Goal: Obtain resource: Download file/media

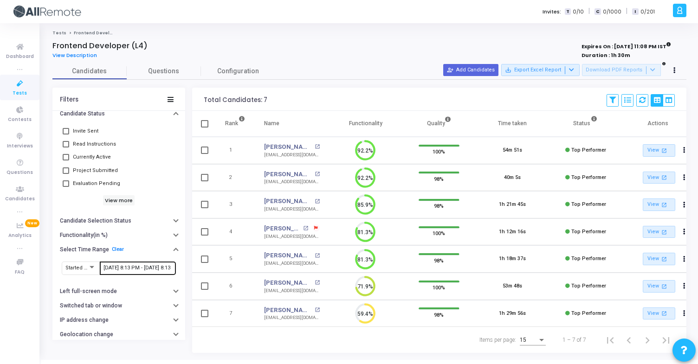
click at [135, 267] on input "9/26/2025, 8:13 PM - 9/29/2025, 8:13 PM" at bounding box center [138, 269] width 69 height 6
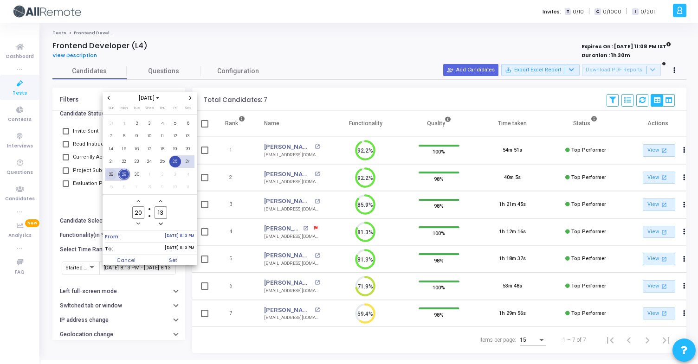
click at [109, 176] on span "28" at bounding box center [111, 175] width 12 height 12
click at [119, 176] on span "29" at bounding box center [124, 175] width 12 height 12
click at [169, 266] on div at bounding box center [349, 182] width 698 height 364
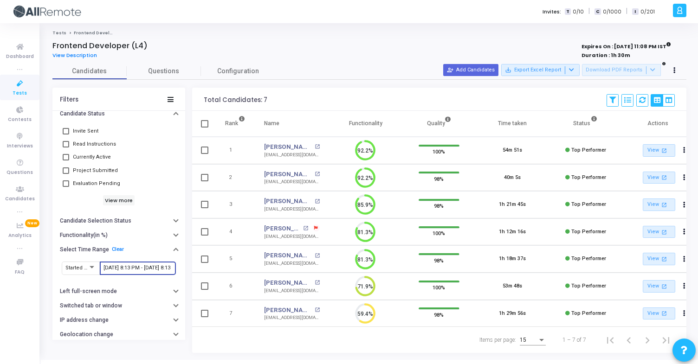
click at [136, 268] on input "9/26/2025, 8:13 PM - 9/29/2025, 8:13 PM" at bounding box center [138, 269] width 69 height 6
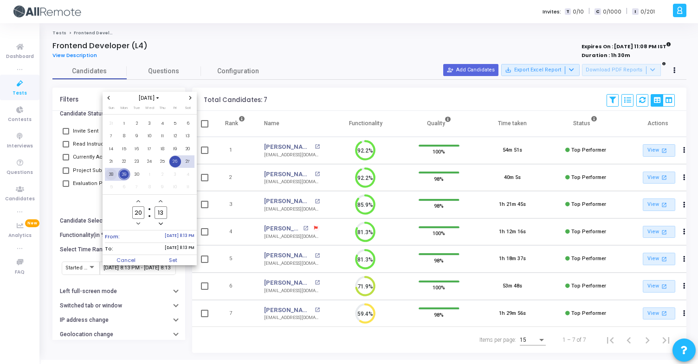
click at [114, 176] on span "28" at bounding box center [111, 175] width 12 height 12
click at [122, 177] on span "29" at bounding box center [124, 175] width 12 height 12
click at [173, 257] on span "Set" at bounding box center [173, 260] width 47 height 10
type input "9/28/2025, 8:13 PM - 9/29/2025, 8:13 PM"
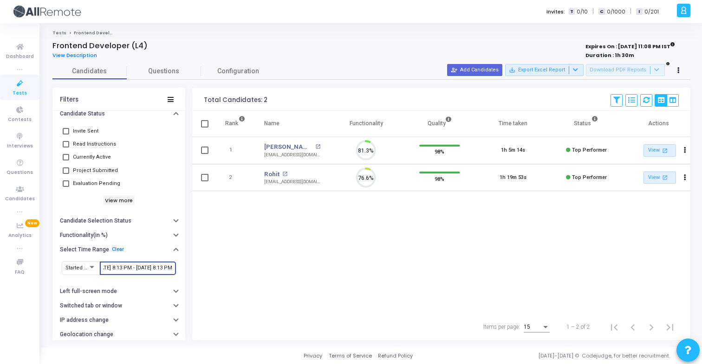
scroll to position [20, 24]
click at [315, 147] on mat-icon "open_in_new" at bounding box center [317, 146] width 5 height 5
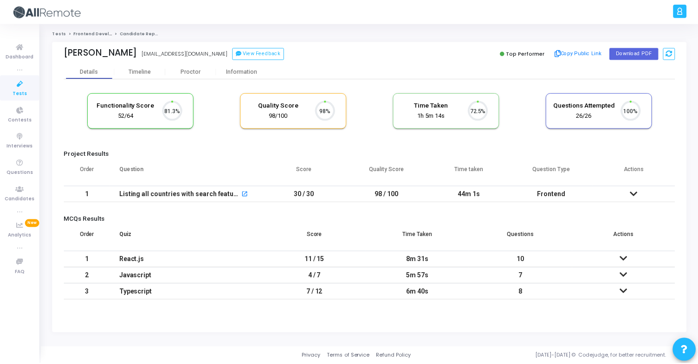
scroll to position [20, 24]
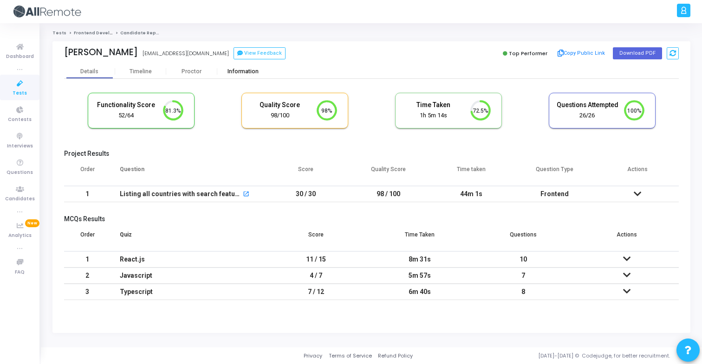
click at [243, 74] on div "Information" at bounding box center [242, 71] width 51 height 7
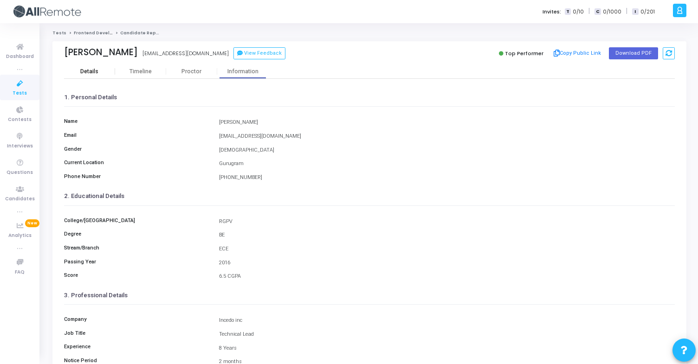
click at [103, 69] on div "Details" at bounding box center [89, 71] width 51 height 7
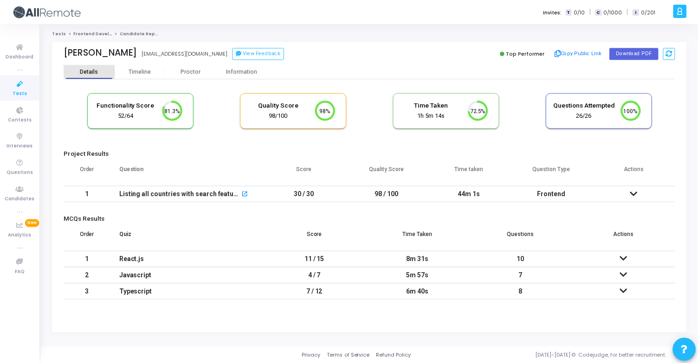
scroll to position [20, 24]
click at [238, 76] on div "Information" at bounding box center [242, 72] width 51 height 14
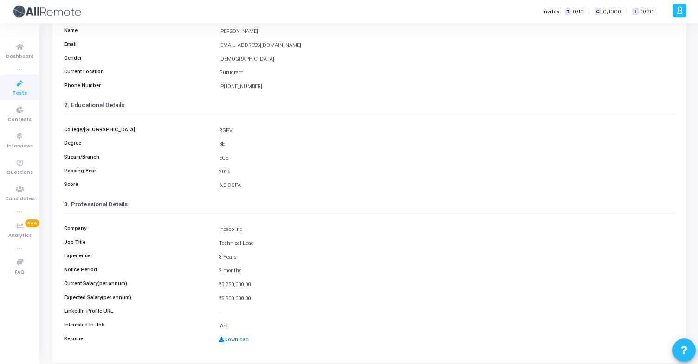
scroll to position [121, 0]
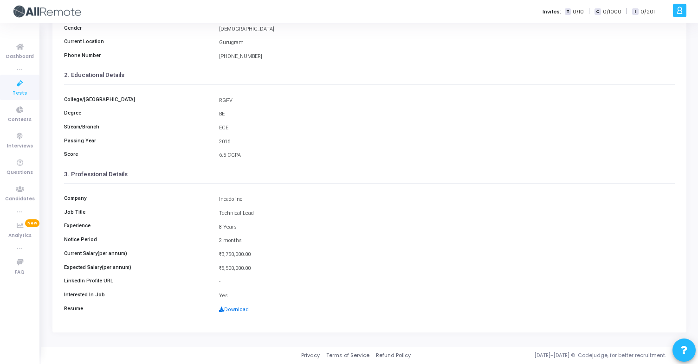
click at [238, 310] on link "Download" at bounding box center [234, 310] width 30 height 6
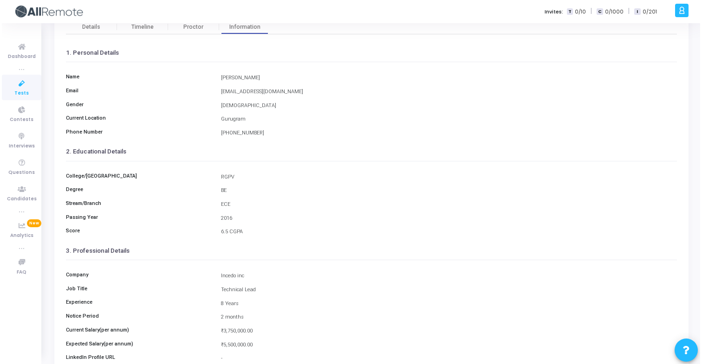
scroll to position [0, 0]
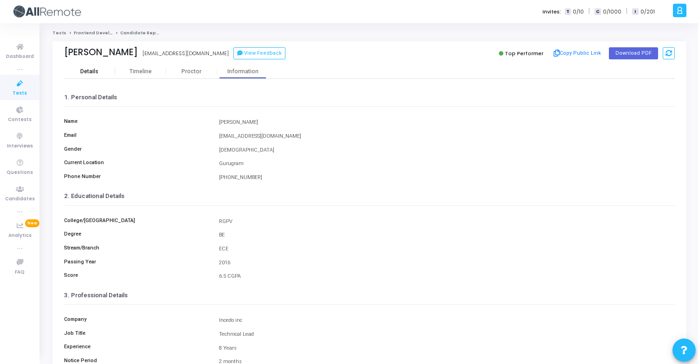
click at [98, 72] on div "Details" at bounding box center [89, 71] width 18 height 7
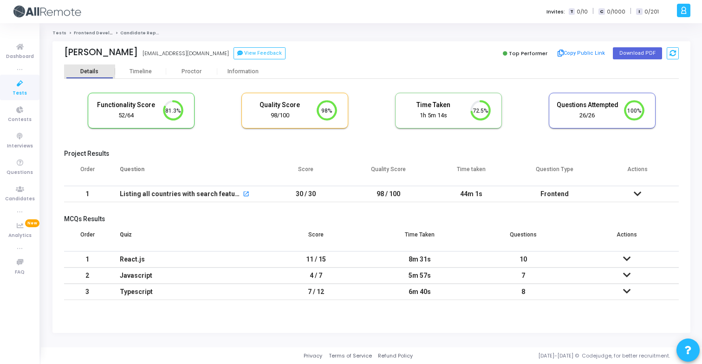
scroll to position [20, 24]
click at [568, 55] on button "Copy Public Link" at bounding box center [581, 53] width 53 height 14
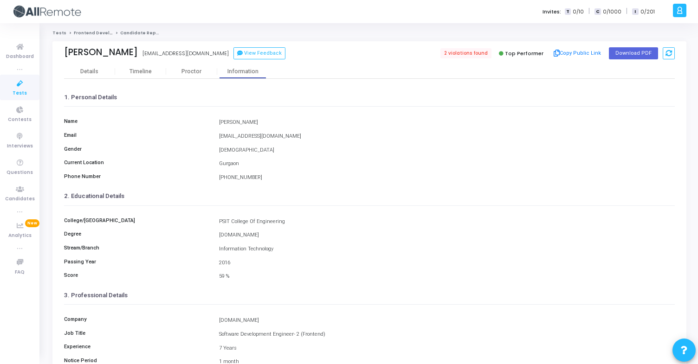
scroll to position [121, 0]
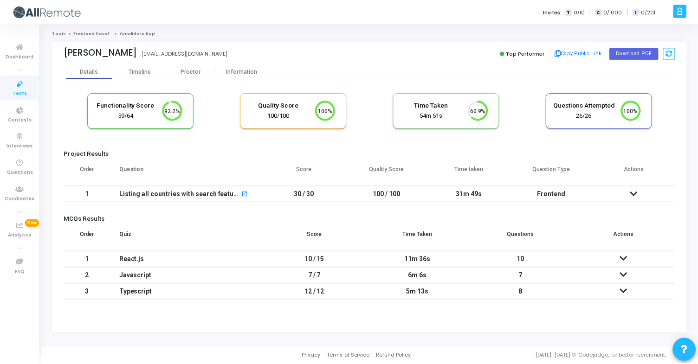
scroll to position [20, 24]
click at [238, 72] on div "Information" at bounding box center [242, 71] width 51 height 7
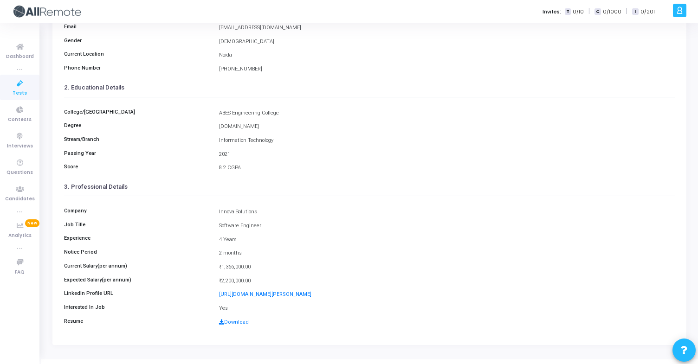
scroll to position [116, 0]
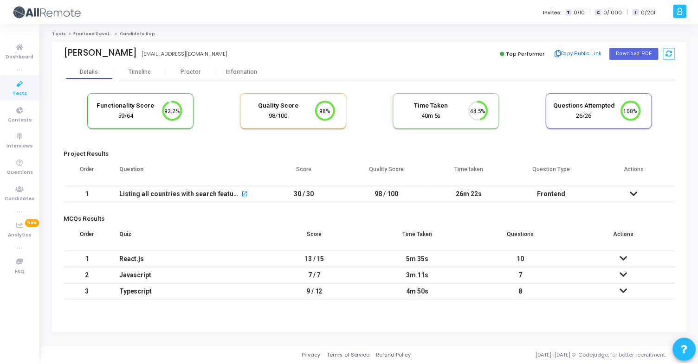
scroll to position [20, 24]
click at [234, 69] on div "Information" at bounding box center [242, 71] width 51 height 7
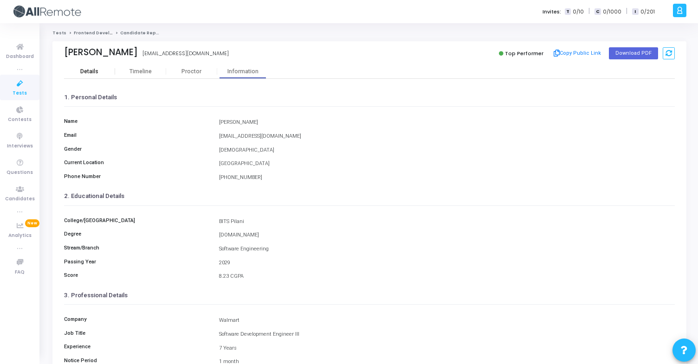
click at [104, 75] on div "Details" at bounding box center [89, 72] width 51 height 14
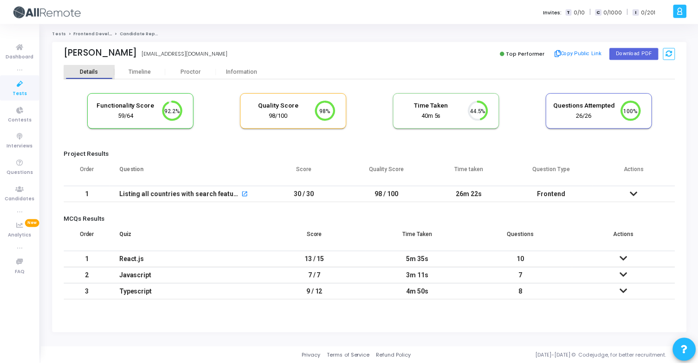
scroll to position [20, 24]
click at [234, 68] on div "Information" at bounding box center [242, 72] width 51 height 14
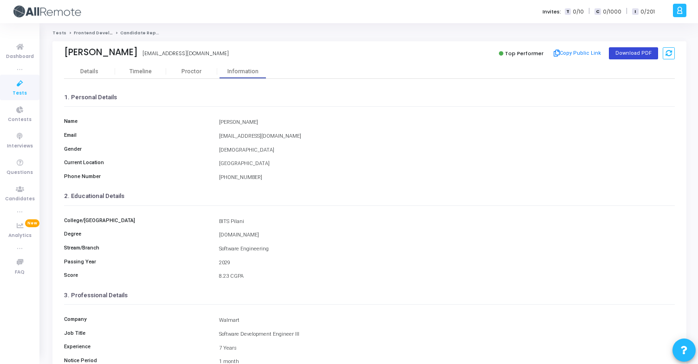
click at [616, 57] on button "Download PDF" at bounding box center [633, 53] width 49 height 12
click at [101, 68] on div "Details" at bounding box center [89, 71] width 51 height 7
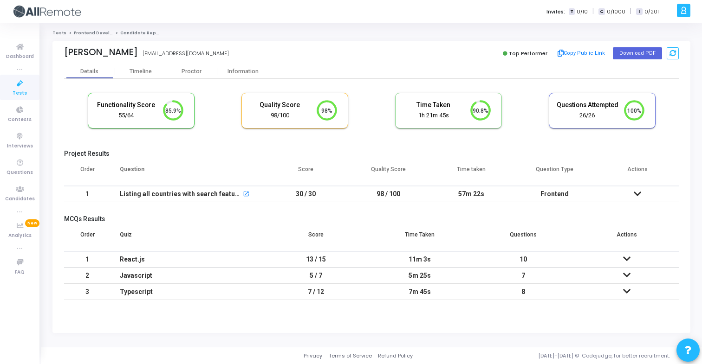
scroll to position [20, 24]
click at [251, 77] on div "Information" at bounding box center [242, 72] width 51 height 14
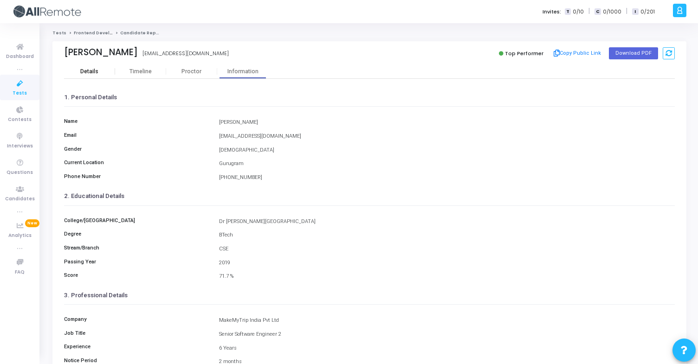
click at [114, 67] on div "Details" at bounding box center [89, 72] width 51 height 14
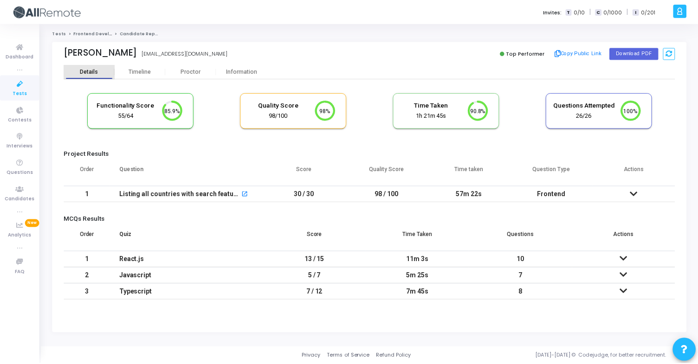
scroll to position [20, 24]
click at [235, 68] on div "Information" at bounding box center [242, 71] width 51 height 7
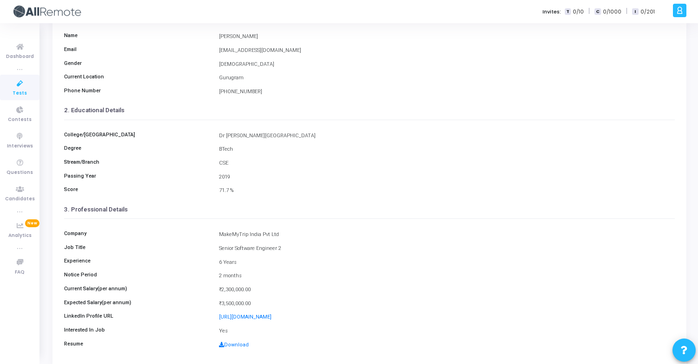
scroll to position [121, 0]
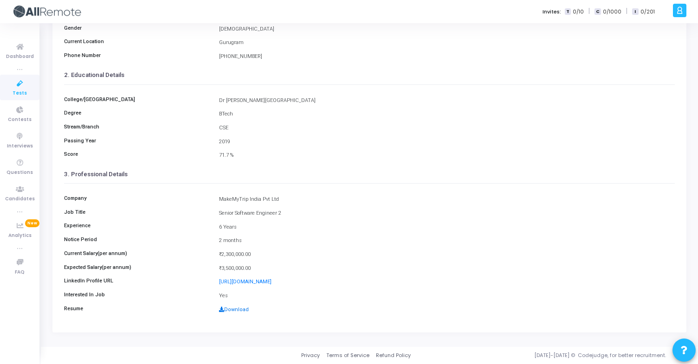
click at [244, 310] on link "Download" at bounding box center [234, 310] width 30 height 6
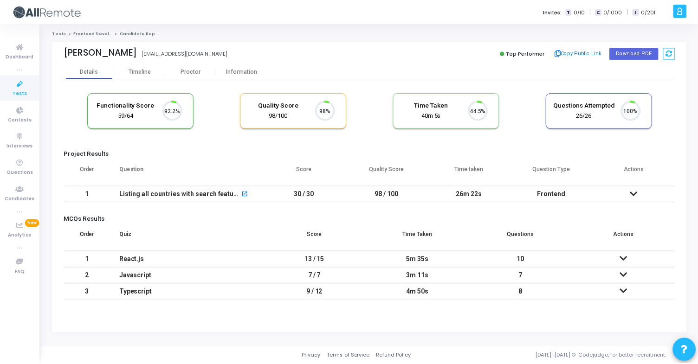
scroll to position [20, 24]
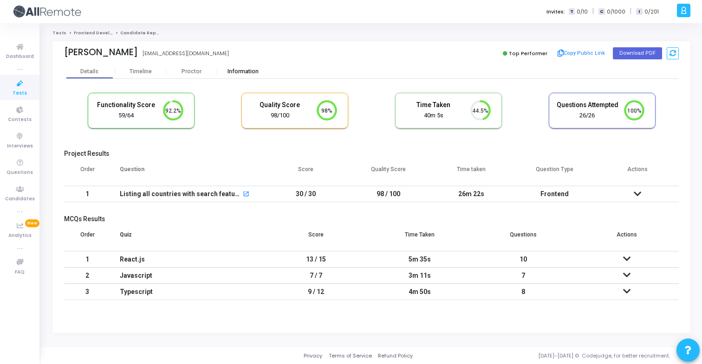
click at [240, 68] on div "Information" at bounding box center [242, 71] width 51 height 7
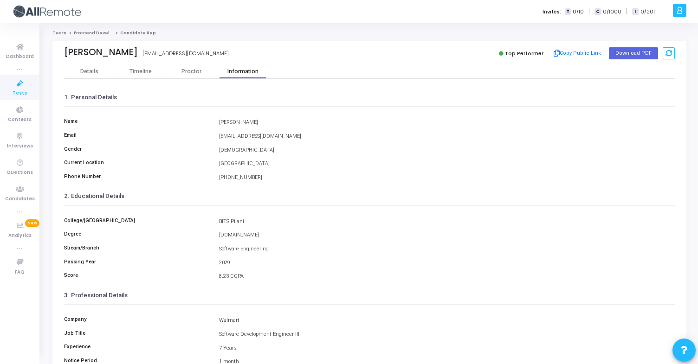
scroll to position [121, 0]
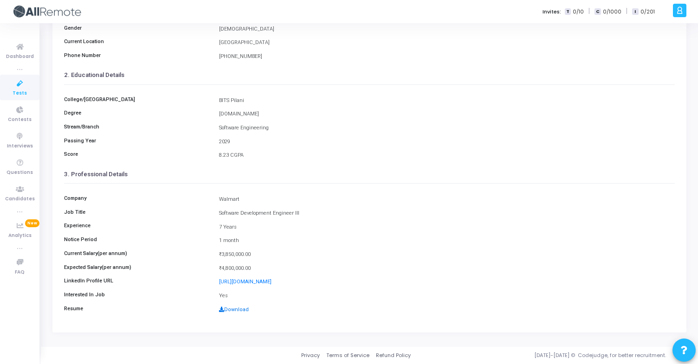
click at [236, 312] on link "Download" at bounding box center [234, 310] width 30 height 6
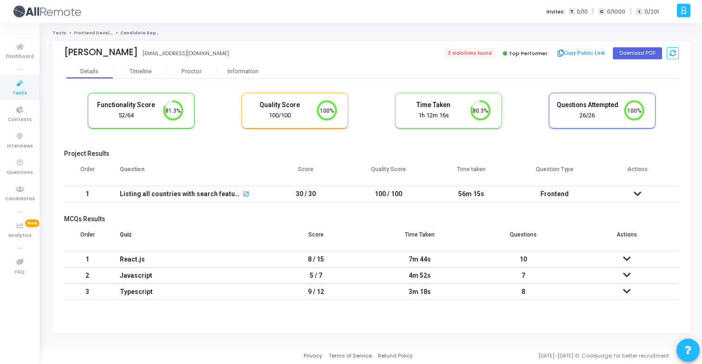
scroll to position [20, 24]
click at [226, 71] on div "Information" at bounding box center [242, 71] width 51 height 7
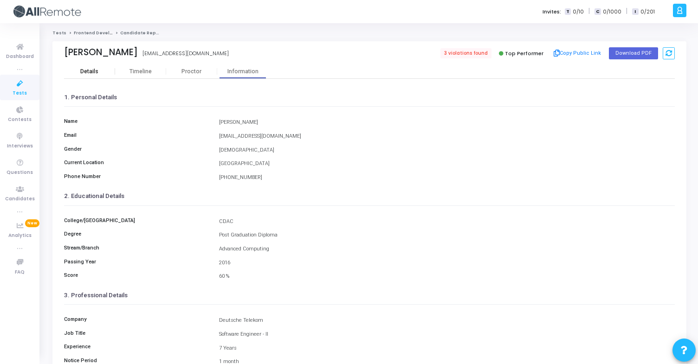
click at [98, 72] on div "Details" at bounding box center [89, 71] width 51 height 7
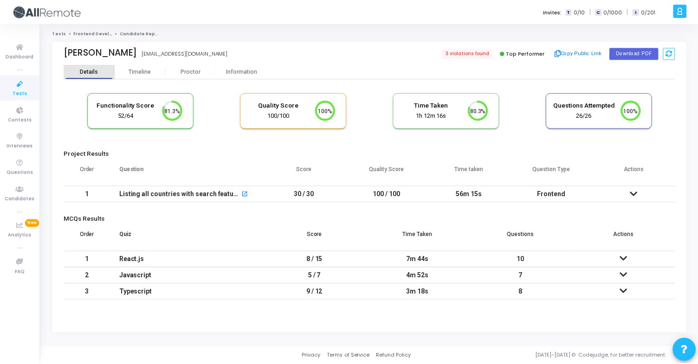
scroll to position [20, 24]
click at [462, 55] on span "3 violations found" at bounding box center [469, 53] width 52 height 10
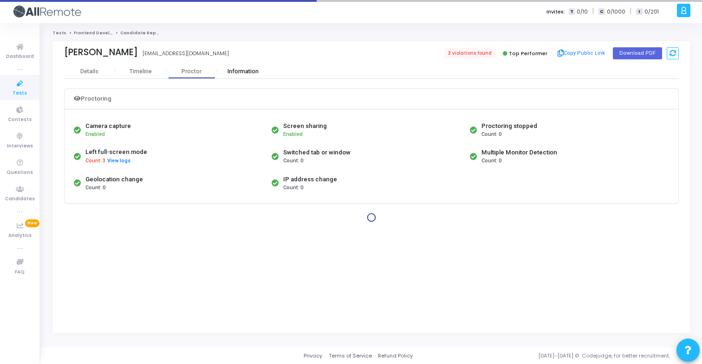
click at [237, 72] on div "Information" at bounding box center [242, 71] width 51 height 7
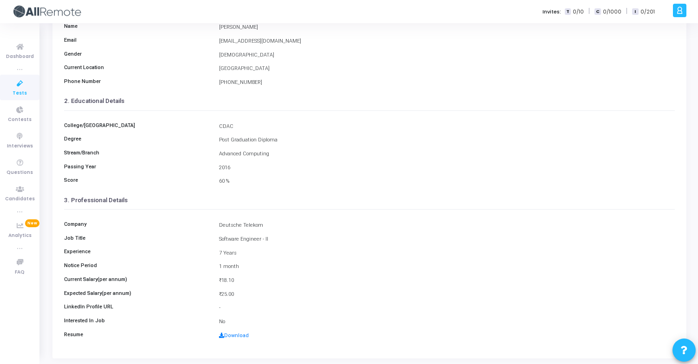
scroll to position [121, 0]
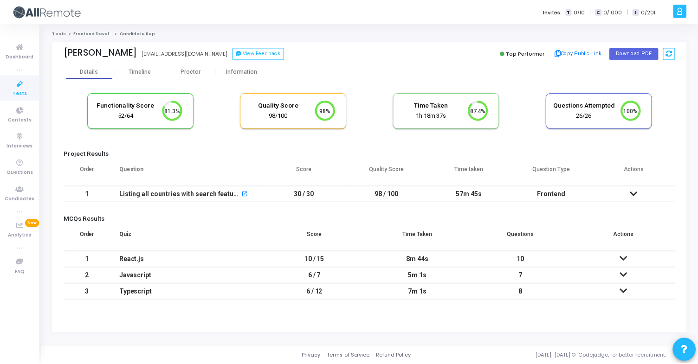
scroll to position [20, 24]
click at [249, 72] on div "Information" at bounding box center [242, 71] width 51 height 7
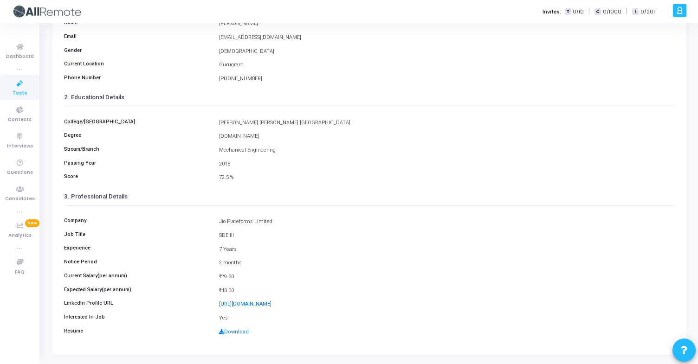
scroll to position [121, 0]
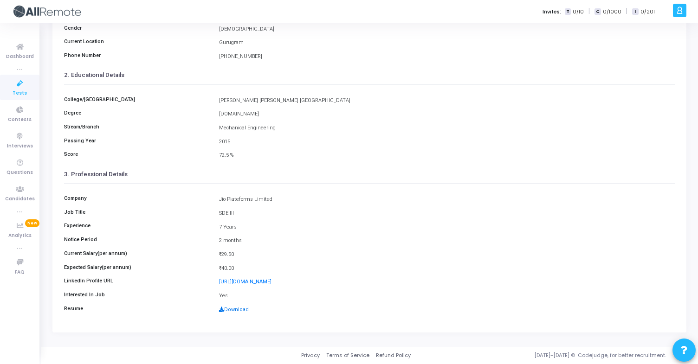
click at [240, 310] on link "Download" at bounding box center [234, 310] width 30 height 6
